Goal: Information Seeking & Learning: Learn about a topic

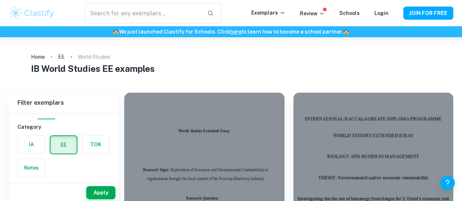
click at [204, 66] on h1 "IB World Studies EE examples" at bounding box center [231, 68] width 400 height 13
click at [68, 144] on label "button" at bounding box center [63, 145] width 26 height 18
click at [0, 0] on input "radio" at bounding box center [0, 0] width 0 height 0
click at [101, 191] on button "Apply" at bounding box center [100, 192] width 29 height 13
click at [168, 15] on input "text" at bounding box center [143, 13] width 117 height 20
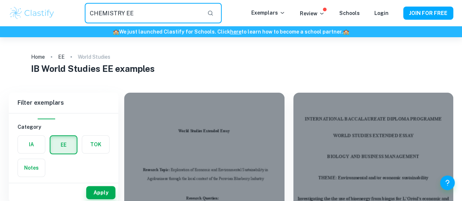
type input "CHEMISTRY EE"
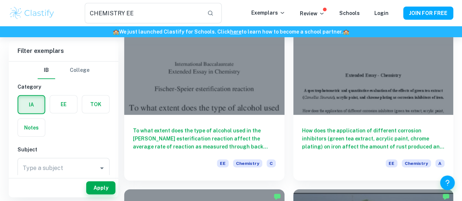
scroll to position [1118, 0]
